Goal: Use online tool/utility: Utilize a website feature to perform a specific function

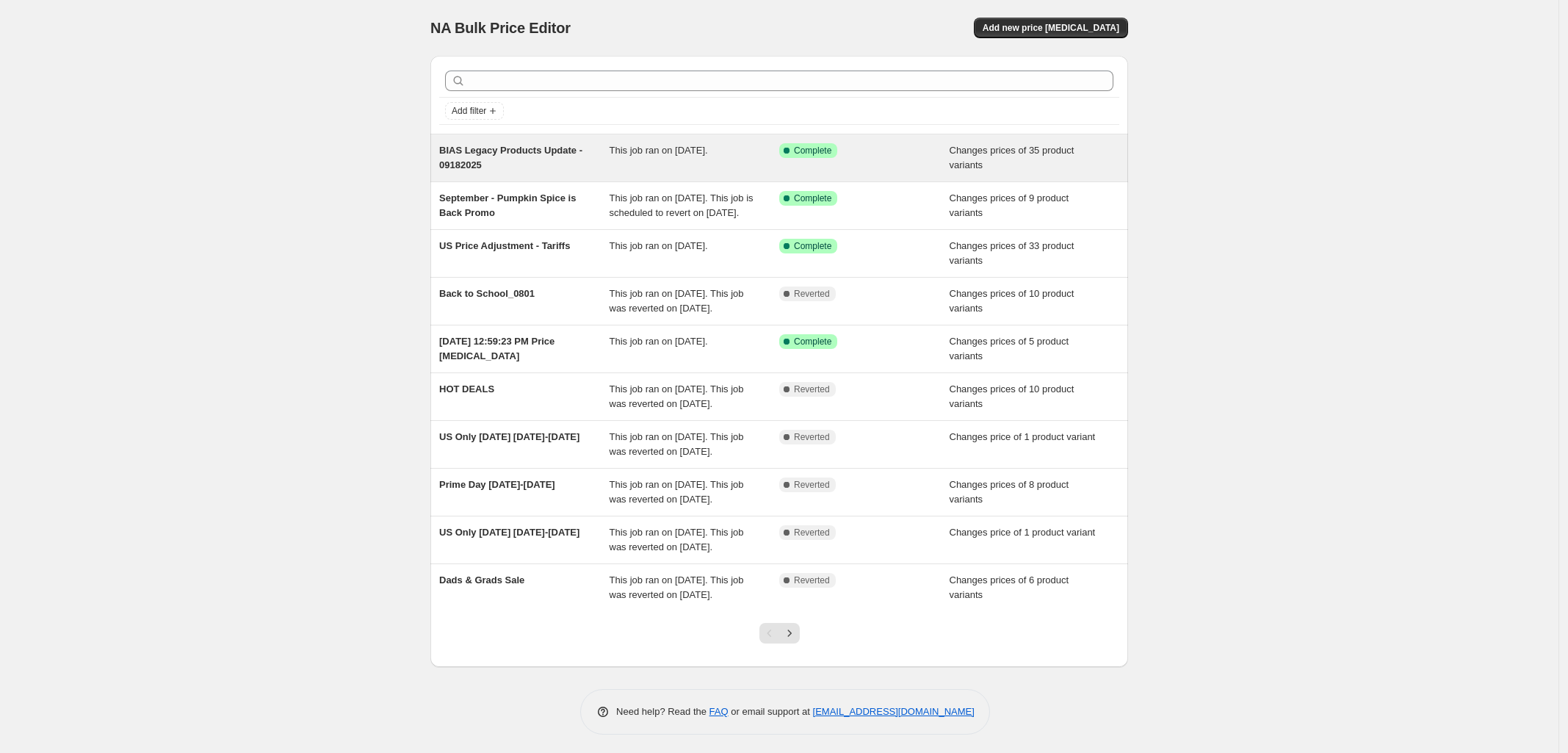
click at [607, 156] on div "BIAS Legacy Products Update - 09182025" at bounding box center [524, 157] width 170 height 29
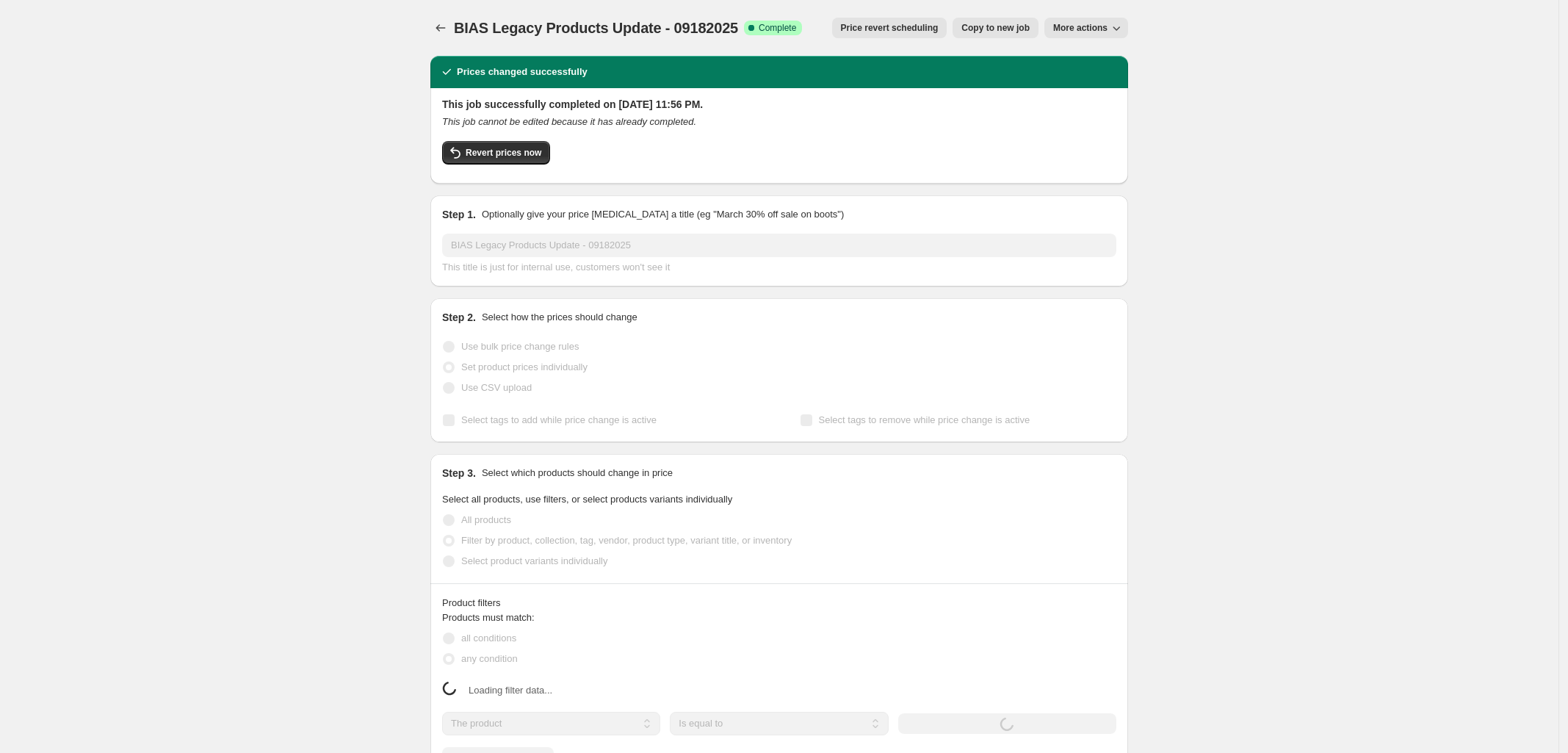
select select "collection"
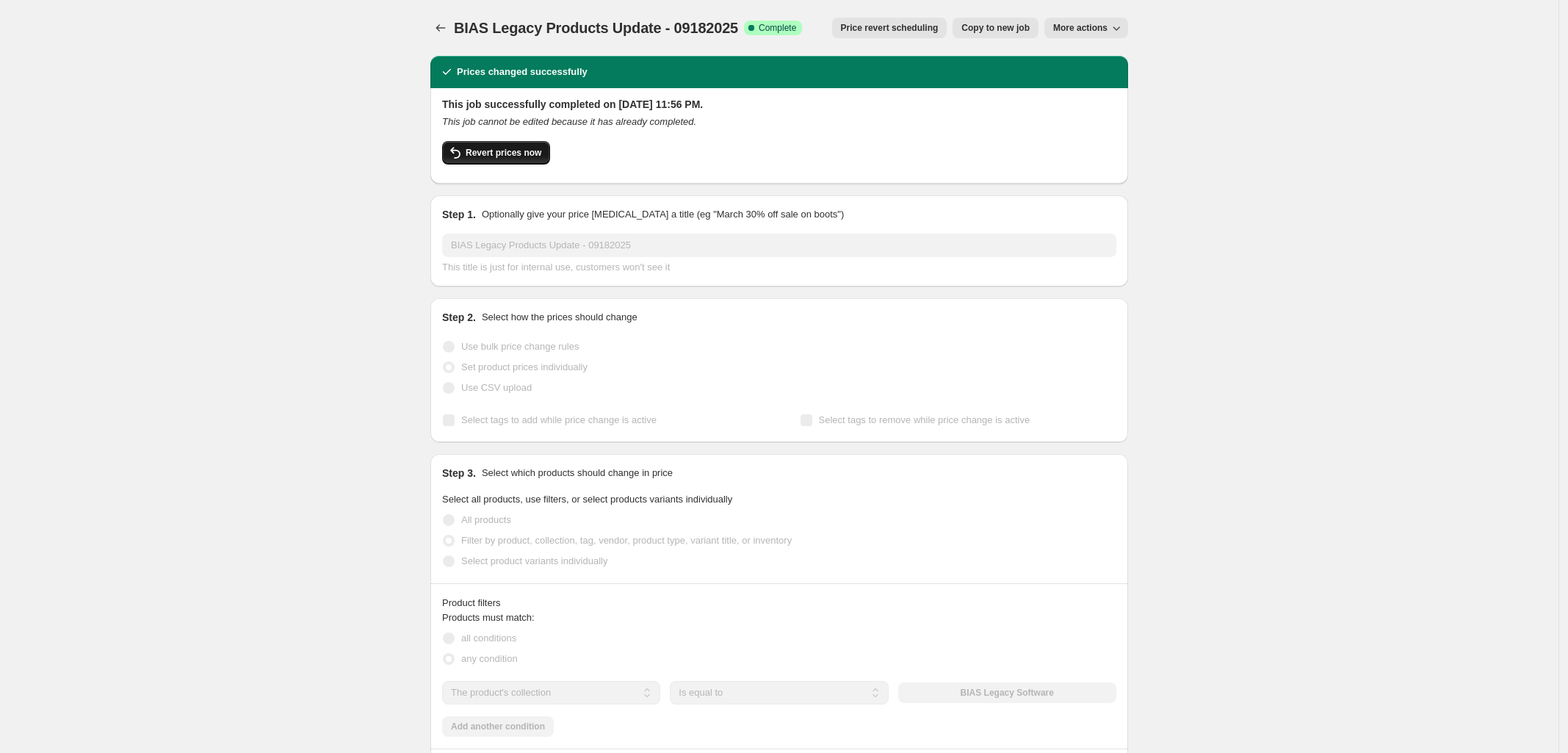
click at [531, 160] on button "Revert prices now" at bounding box center [496, 152] width 108 height 24
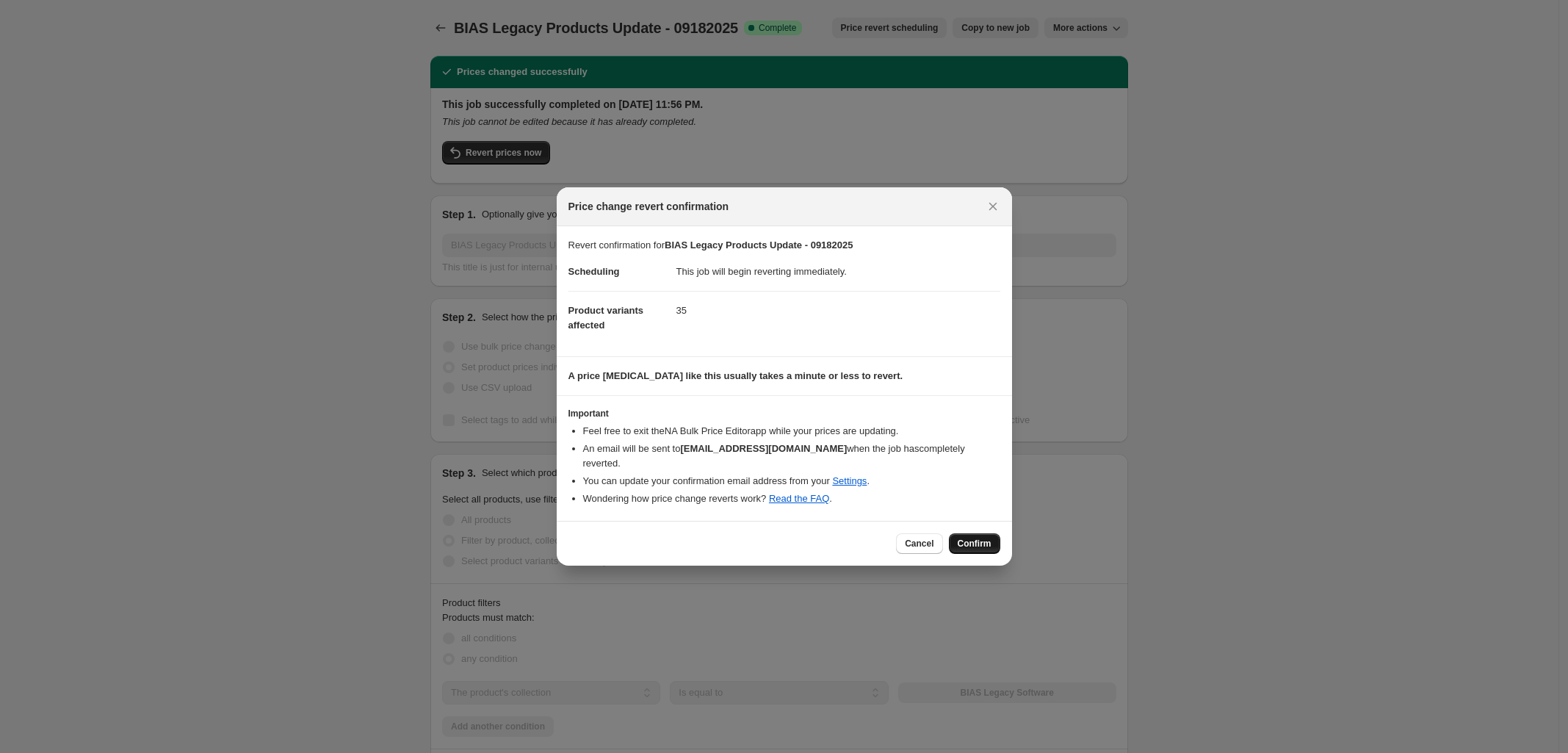
click at [976, 538] on span "Confirm" at bounding box center [974, 543] width 34 height 12
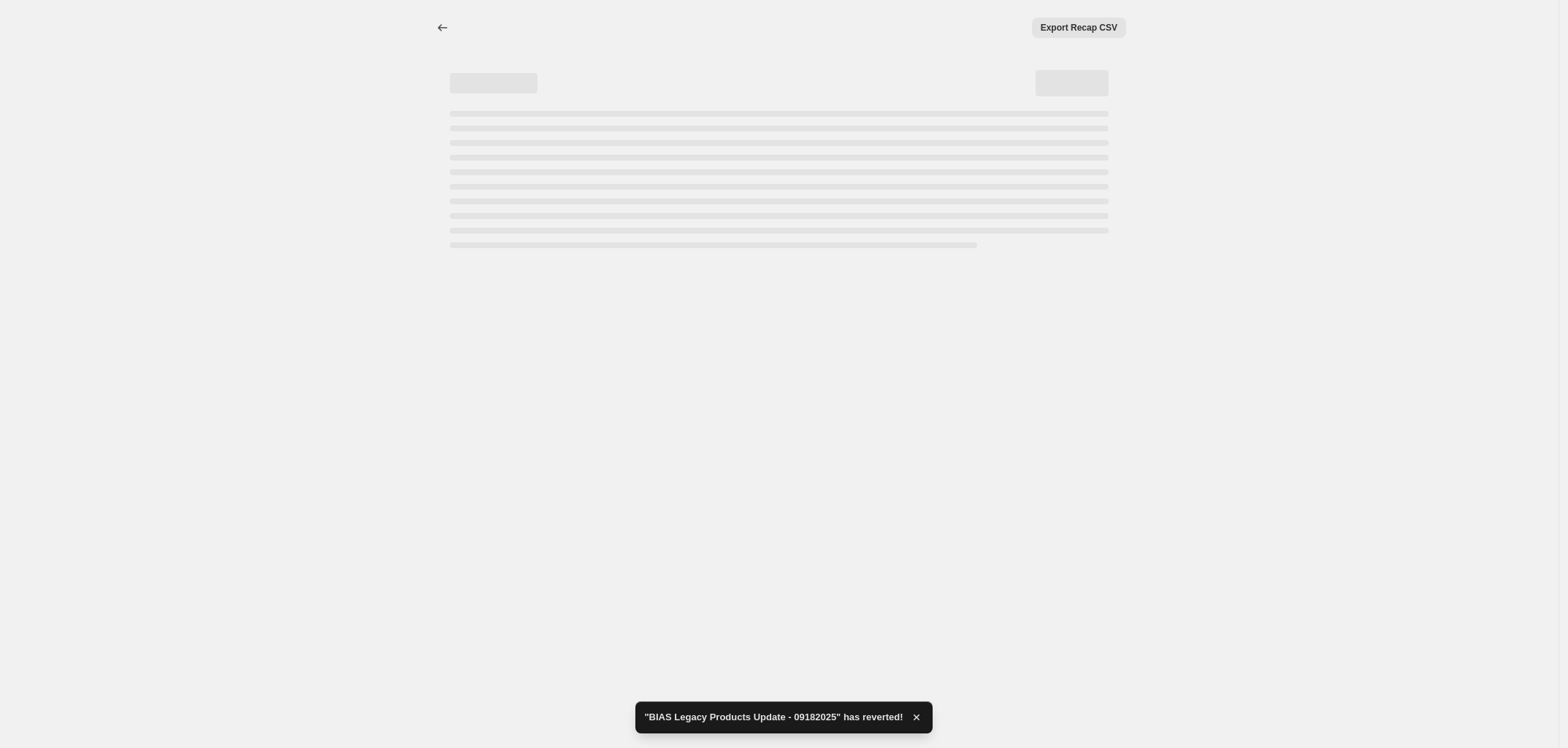
select select "collection"
